Goal: Transaction & Acquisition: Book appointment/travel/reservation

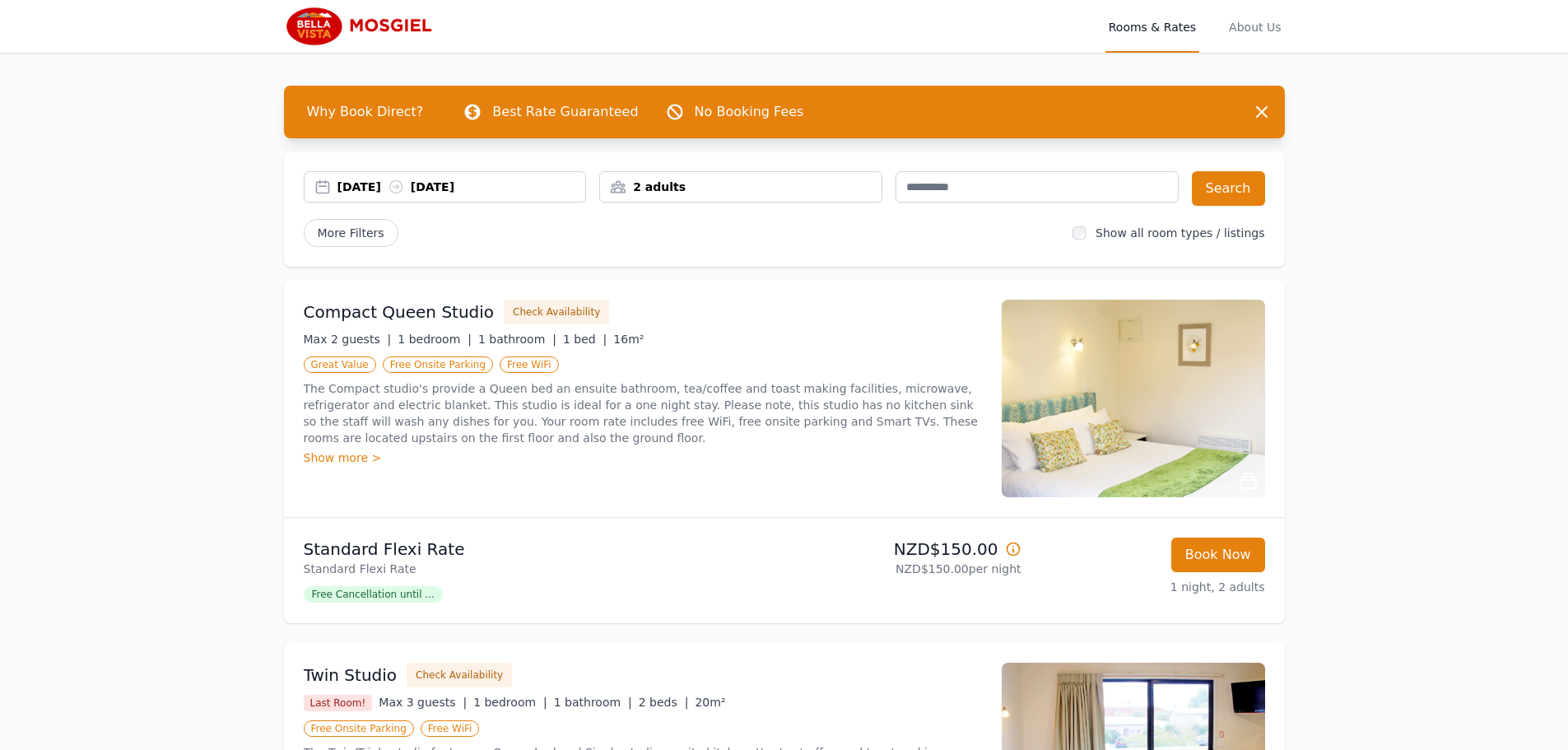
click at [404, 186] on div "[DATE] [DATE]" at bounding box center [462, 187] width 249 height 17
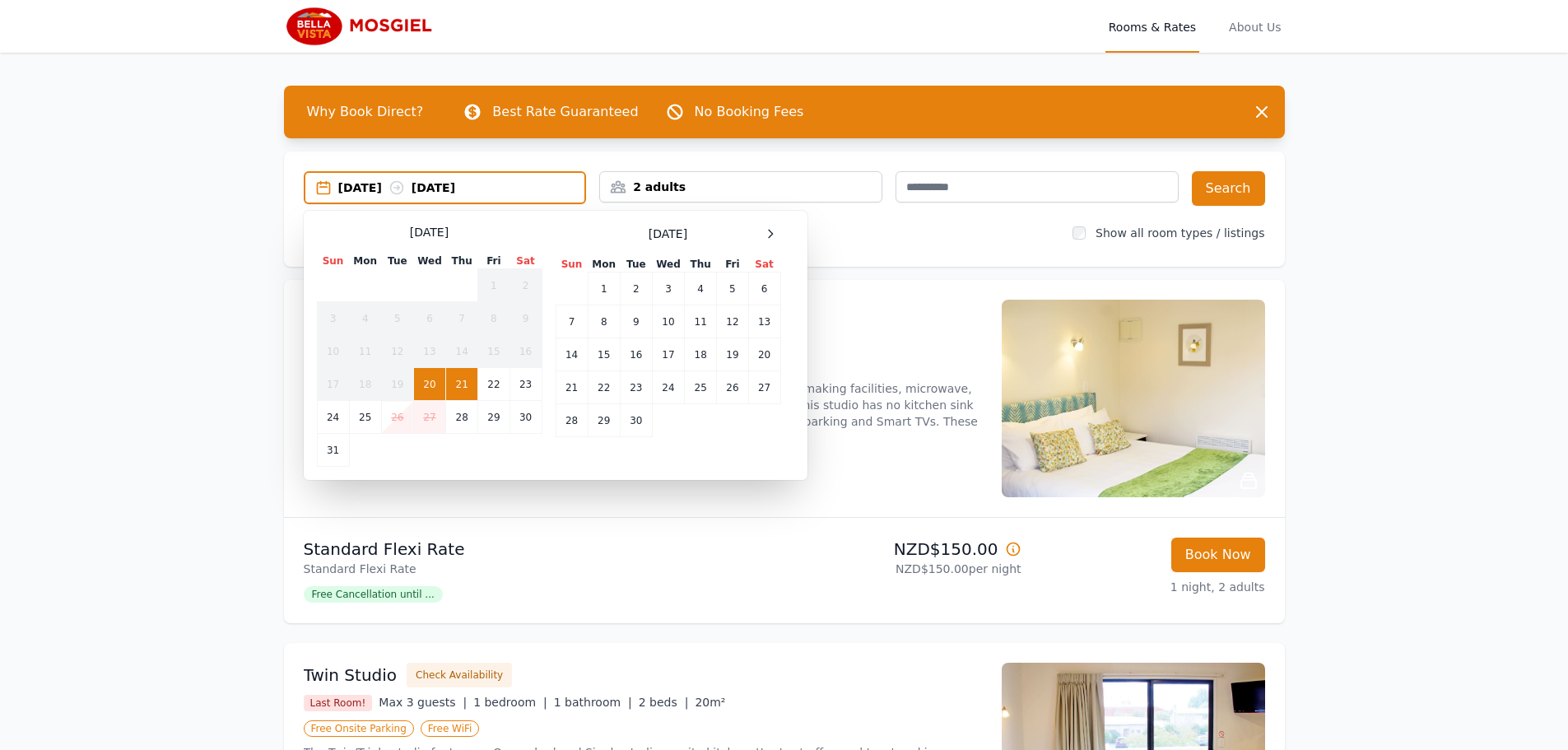
click at [461, 376] on td "21" at bounding box center [462, 385] width 32 height 33
click at [521, 418] on td "30" at bounding box center [525, 418] width 32 height 33
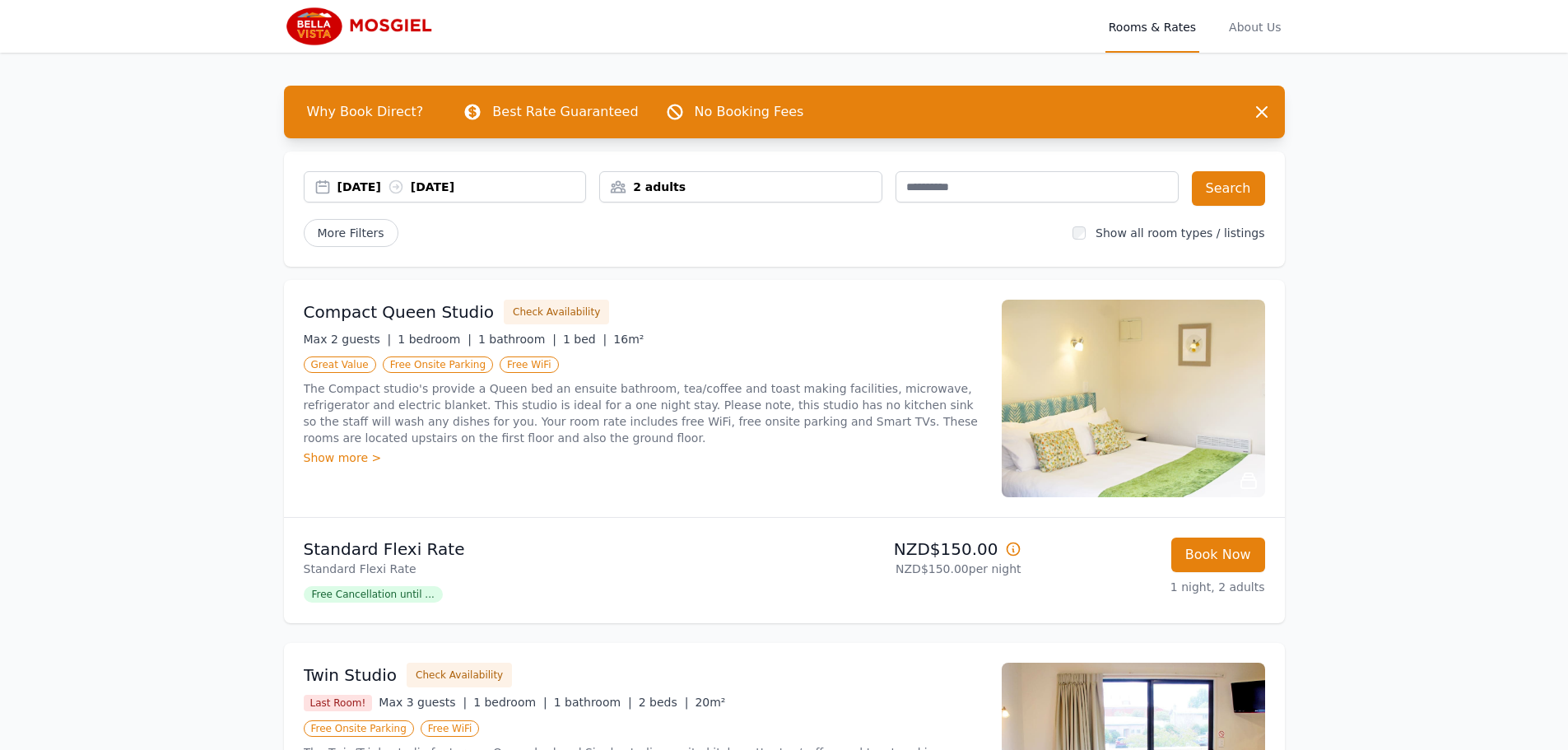
click at [743, 177] on div "2 adults" at bounding box center [741, 187] width 283 height 31
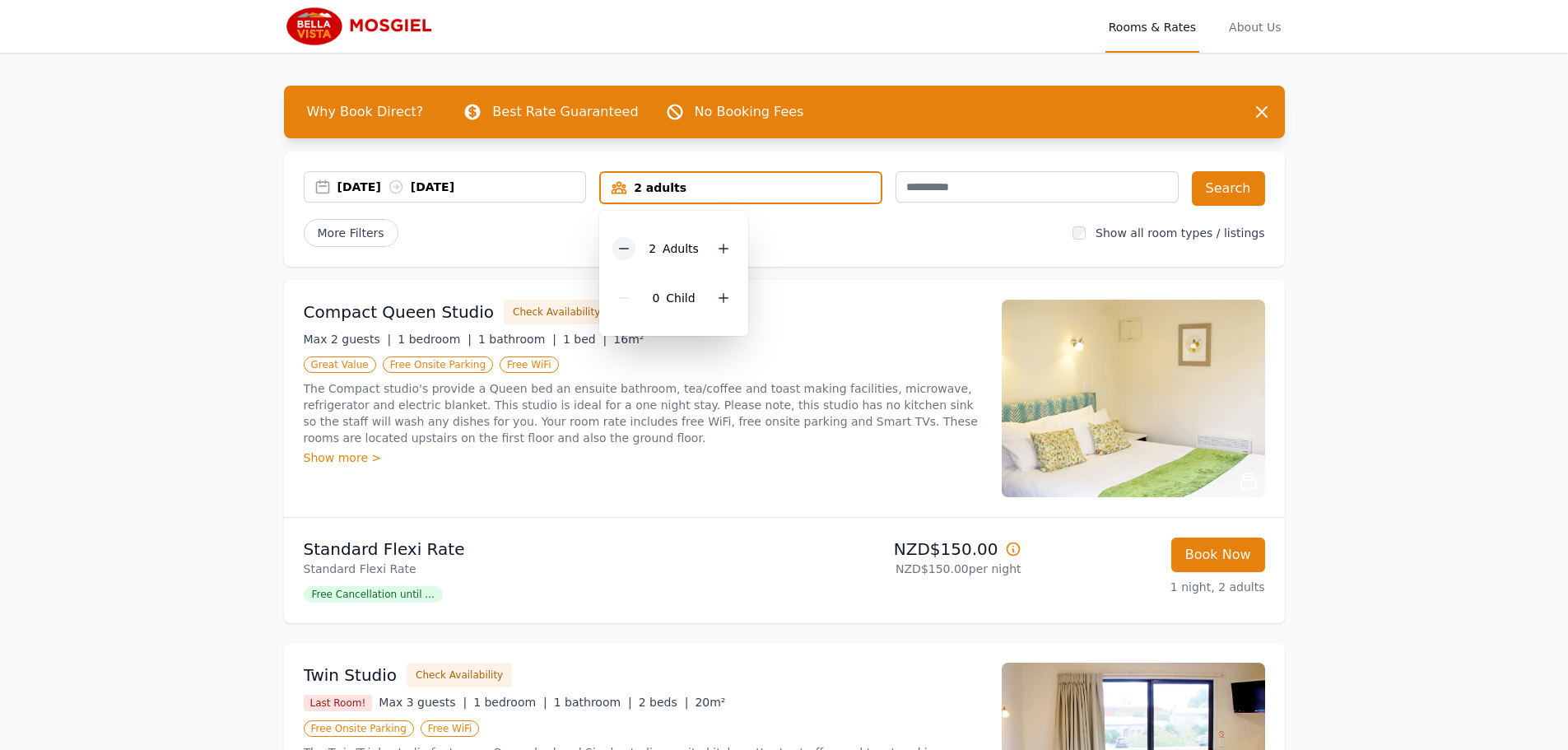
click at [629, 249] on icon at bounding box center [624, 249] width 9 height 0
click at [1230, 189] on button "Search" at bounding box center [1228, 189] width 73 height 35
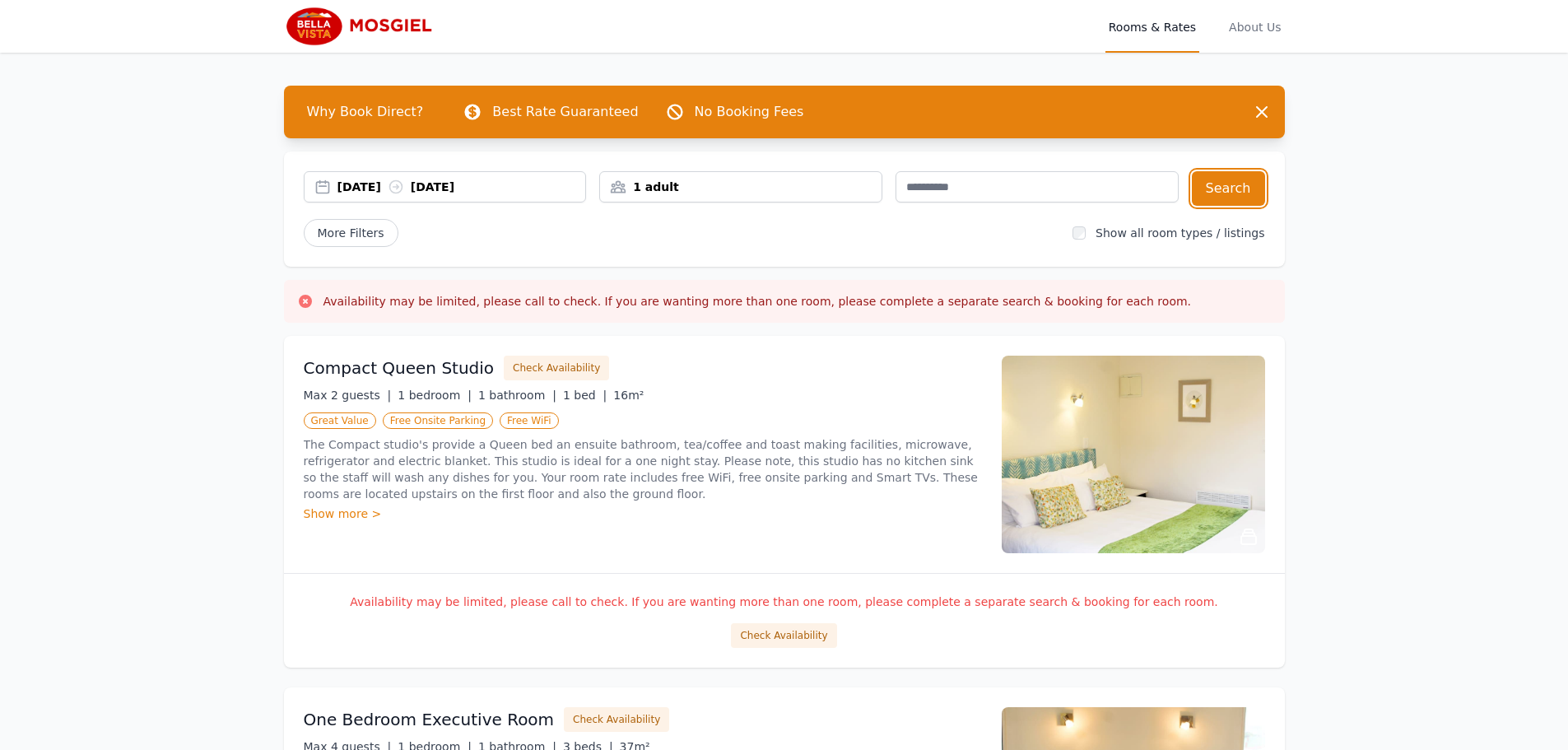
click at [389, 188] on div "[DATE] [DATE]" at bounding box center [462, 187] width 249 height 17
